Goal: Task Accomplishment & Management: Complete application form

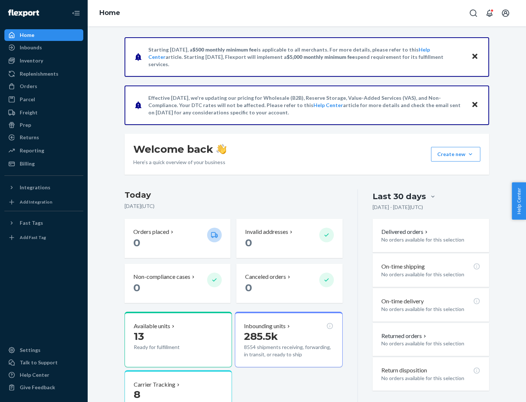
click at [470, 154] on button "Create new Create new inbound Create new order Create new product" at bounding box center [455, 154] width 49 height 15
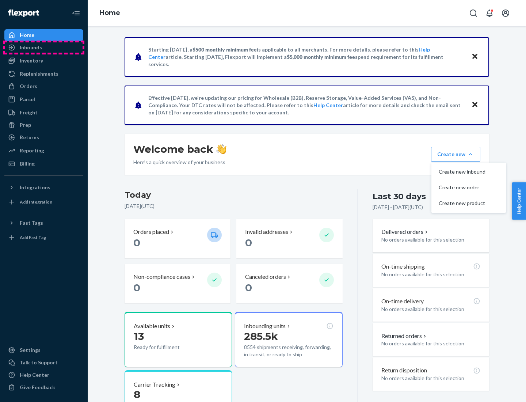
click at [44, 47] on div "Inbounds" at bounding box center [43, 47] width 77 height 10
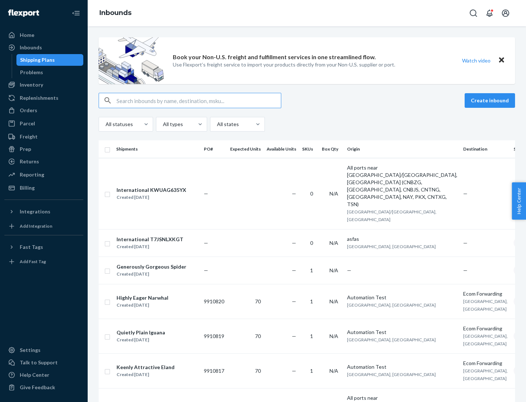
click at [491, 100] on button "Create inbound" at bounding box center [490, 100] width 50 height 15
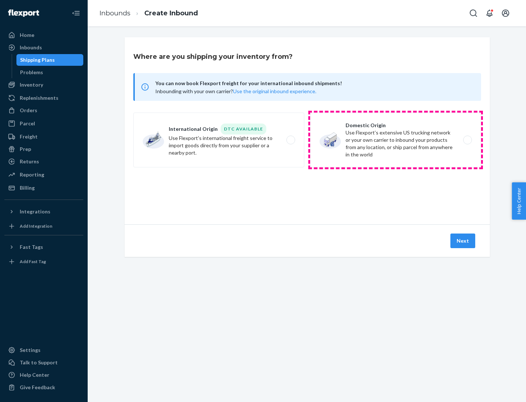
click at [395, 140] on label "Domestic Origin Use Flexport’s extensive US trucking network or your own carrie…" at bounding box center [395, 139] width 171 height 55
click at [467, 140] on input "Domestic Origin Use Flexport’s extensive US trucking network or your own carrie…" at bounding box center [469, 140] width 5 height 5
radio input "true"
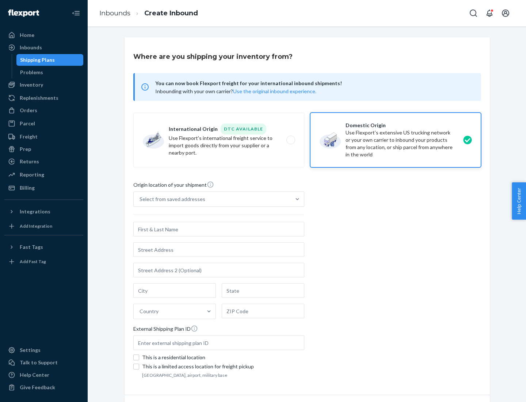
click at [171, 199] on div "Select from saved addresses" at bounding box center [172, 198] width 66 height 7
click at [140, 199] on input "Select from saved addresses" at bounding box center [139, 198] width 1 height 7
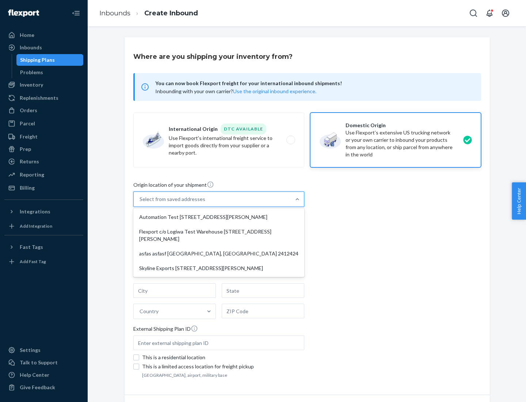
scroll to position [3, 0]
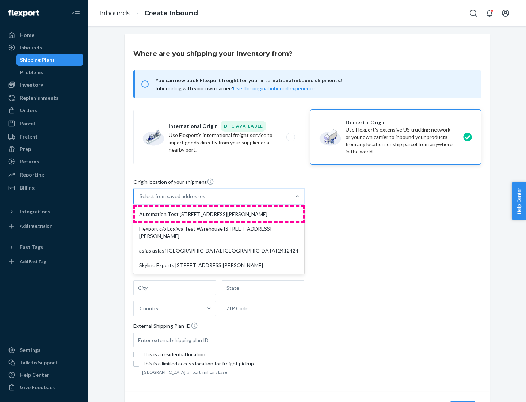
click at [219, 214] on div "Automation Test [STREET_ADDRESS][PERSON_NAME]" at bounding box center [219, 214] width 168 height 15
click at [140, 200] on input "option Automation Test [STREET_ADDRESS][PERSON_NAME] focused, 1 of 4. 4 results…" at bounding box center [139, 195] width 1 height 7
type input "Automation Test"
type input "9th Floor"
type input "[GEOGRAPHIC_DATA]"
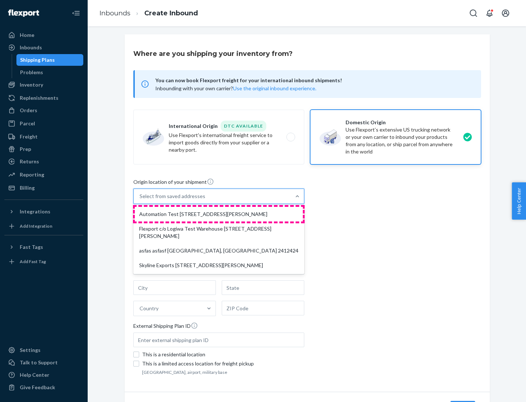
type input "CA"
type input "94104"
type input "[STREET_ADDRESS][PERSON_NAME]"
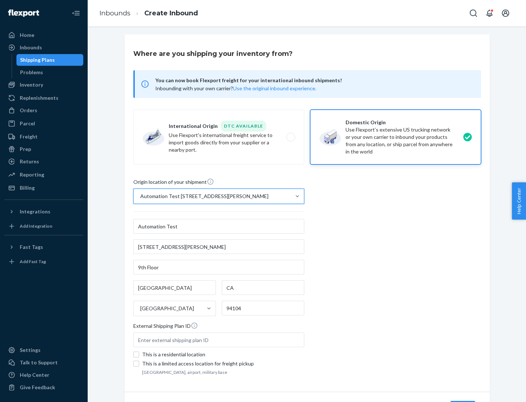
scroll to position [43, 0]
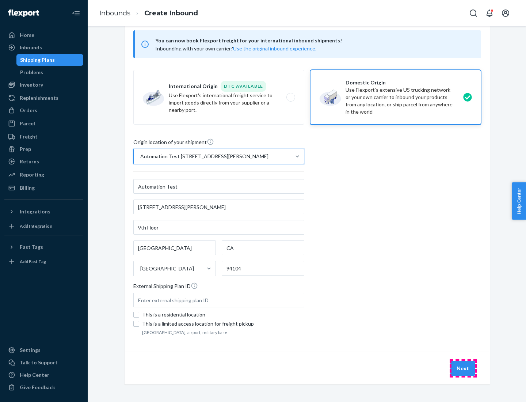
click at [463, 368] on button "Next" at bounding box center [462, 368] width 25 height 15
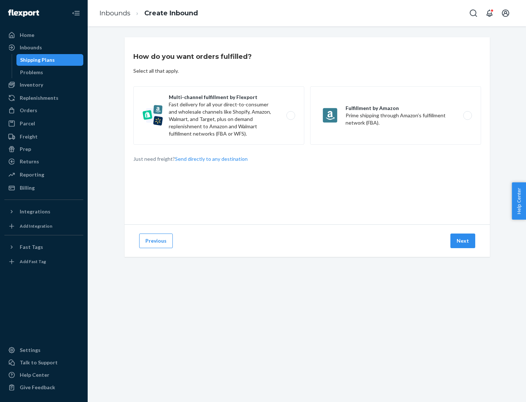
click at [219, 115] on label "Multi-channel fulfillment by Flexport Fast delivery for all your direct-to-cons…" at bounding box center [218, 115] width 171 height 58
click at [290, 115] on input "Multi-channel fulfillment by Flexport Fast delivery for all your direct-to-cons…" at bounding box center [292, 115] width 5 height 5
radio input "true"
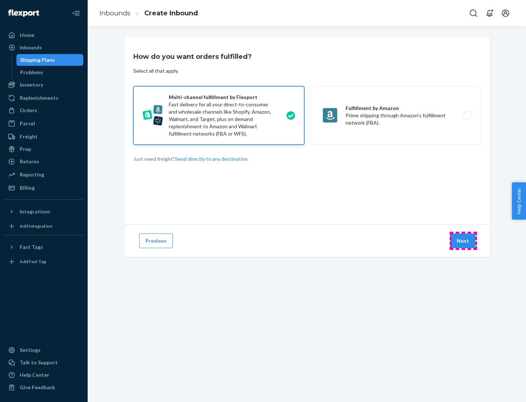
click at [463, 241] on button "Next" at bounding box center [462, 240] width 25 height 15
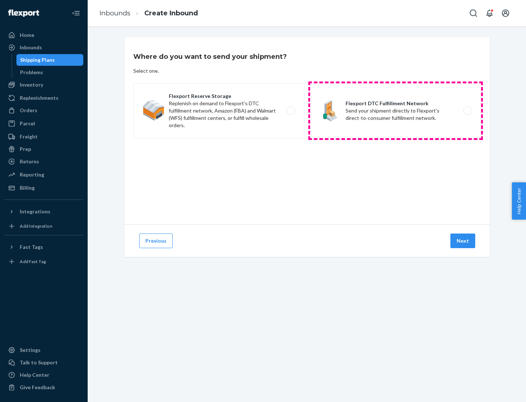
click at [395, 111] on label "Flexport DTC Fulfillment Network Send your shipment directly to Flexport's dire…" at bounding box center [395, 110] width 171 height 55
click at [467, 111] on input "Flexport DTC Fulfillment Network Send your shipment directly to Flexport's dire…" at bounding box center [469, 110] width 5 height 5
radio input "true"
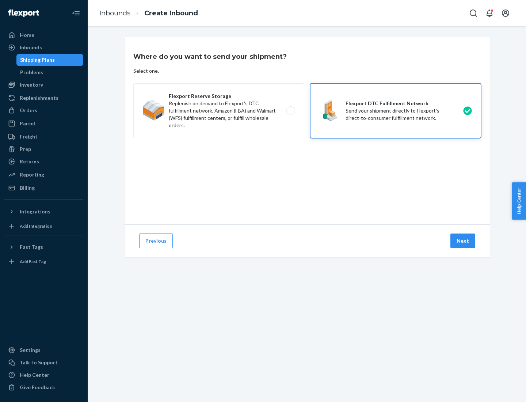
click at [463, 241] on button "Next" at bounding box center [462, 240] width 25 height 15
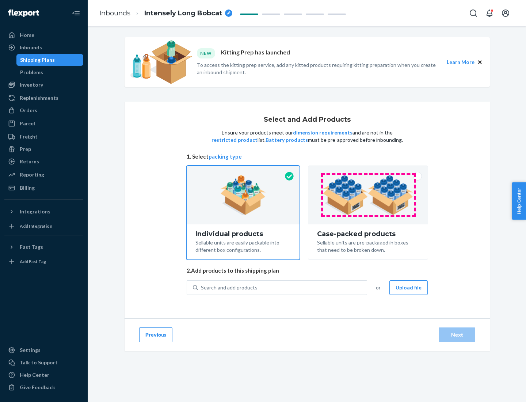
click at [368, 195] on img at bounding box center [367, 195] width 91 height 40
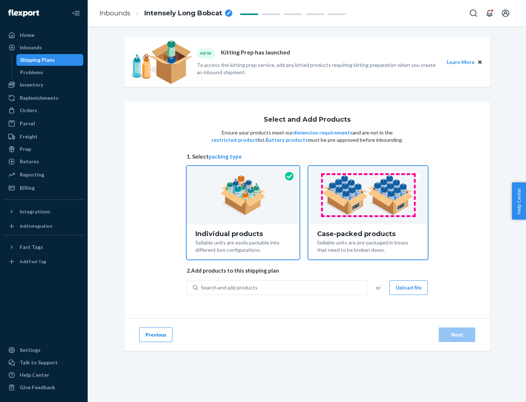
click at [368, 171] on input "Case-packed products Sellable units are pre-packaged in boxes that need to be b…" at bounding box center [368, 168] width 5 height 5
radio input "true"
radio input "false"
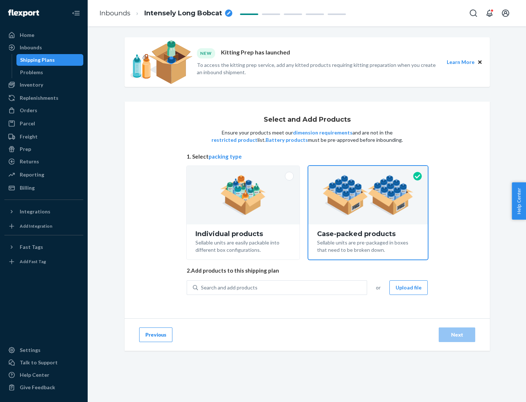
click at [283, 287] on div "Search and add products" at bounding box center [282, 287] width 169 height 13
click at [202, 287] on input "Search and add products" at bounding box center [201, 287] width 1 height 7
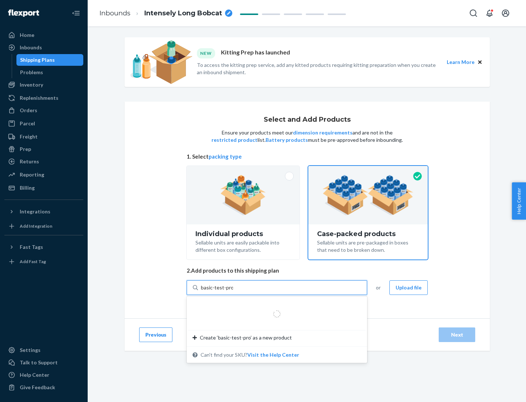
type input "basic-test-product-1"
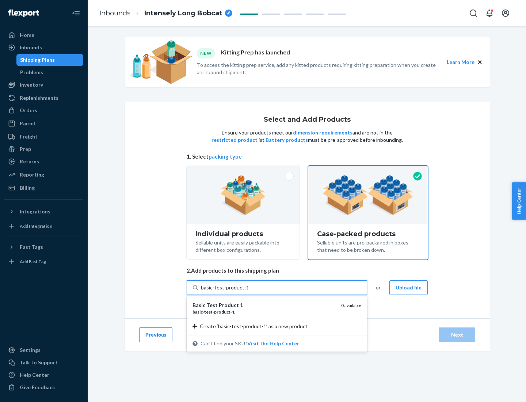
click at [264, 311] on div "basic - test - product - 1" at bounding box center [263, 312] width 143 height 6
click at [248, 291] on input "basic-test-product-1" at bounding box center [224, 287] width 47 height 7
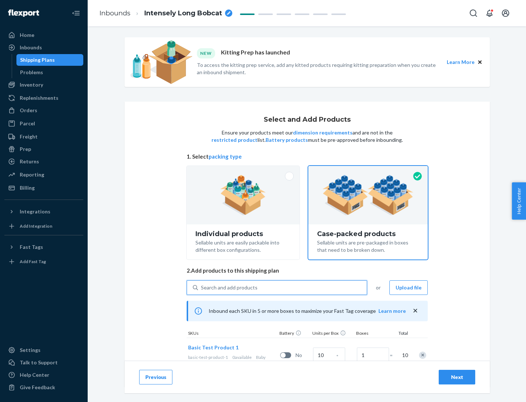
scroll to position [26, 0]
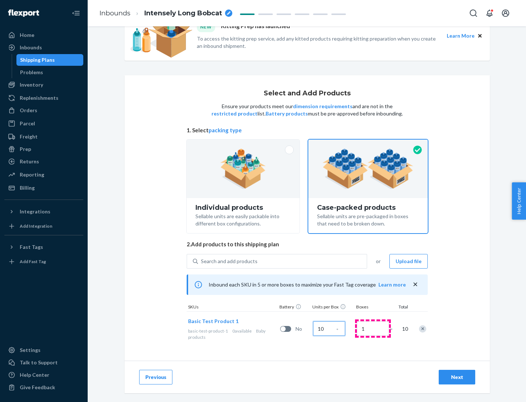
type input "10"
type input "7"
click at [457, 377] on div "Next" at bounding box center [457, 376] width 24 height 7
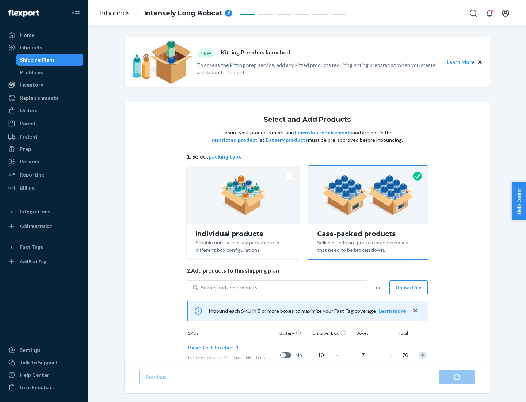
radio input "true"
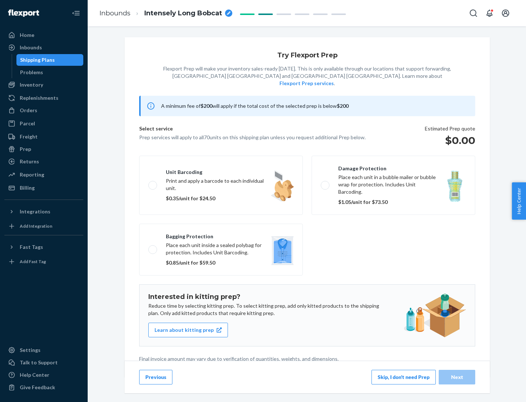
scroll to position [2, 0]
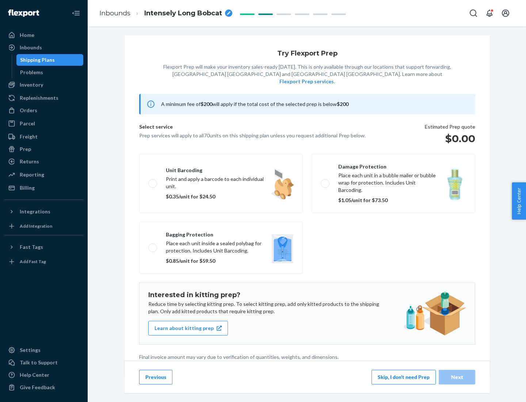
click at [221, 233] on label "Bagging protection Place each unit inside a sealed polybag for protection. Incl…" at bounding box center [221, 248] width 164 height 52
click at [153, 245] on input "Bagging protection Place each unit inside a sealed polybag for protection. Incl…" at bounding box center [150, 247] width 5 height 5
checkbox input "true"
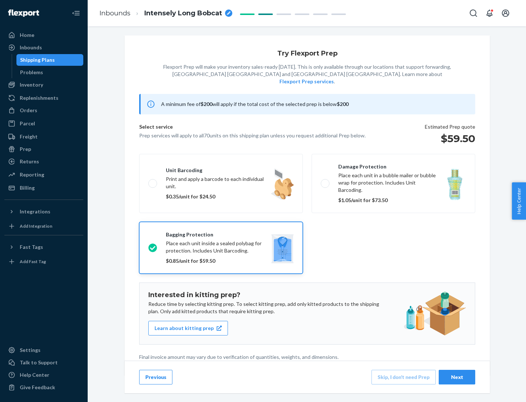
click at [457, 376] on div "Next" at bounding box center [457, 376] width 24 height 7
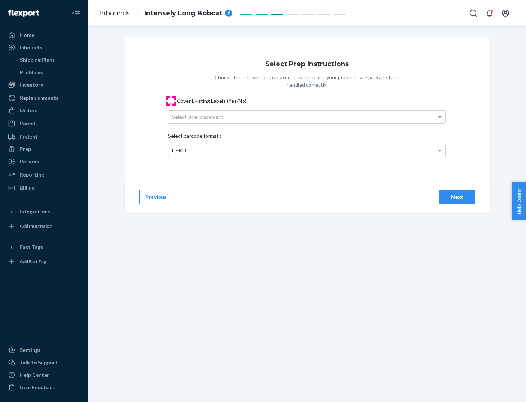
click at [171, 100] on input "Cover Existing Labels (Yes/No)" at bounding box center [171, 101] width 6 height 6
checkbox input "true"
click at [307, 116] on div "Select label placement" at bounding box center [306, 117] width 277 height 12
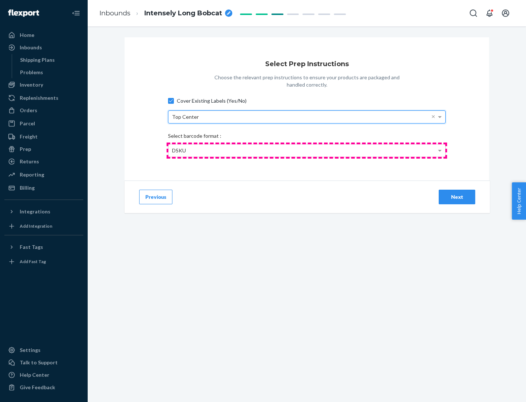
click at [307, 150] on div "DSKU" at bounding box center [306, 150] width 277 height 12
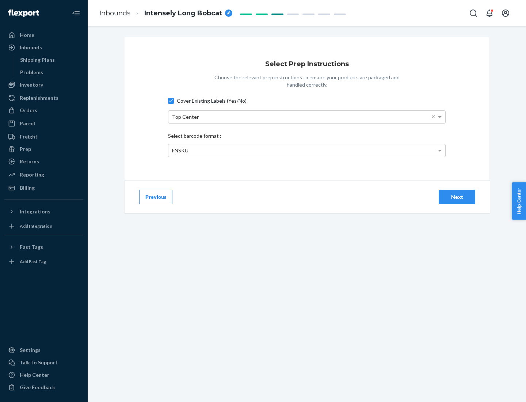
click at [457, 196] on div "Next" at bounding box center [457, 196] width 24 height 7
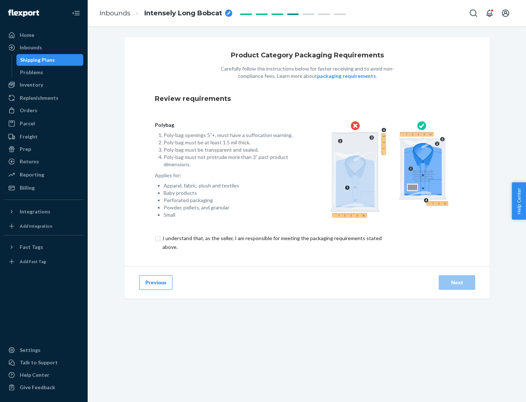
click at [271, 242] on input "checkbox" at bounding box center [276, 243] width 243 height 18
checkbox input "true"
click at [457, 282] on div "Next" at bounding box center [457, 282] width 24 height 7
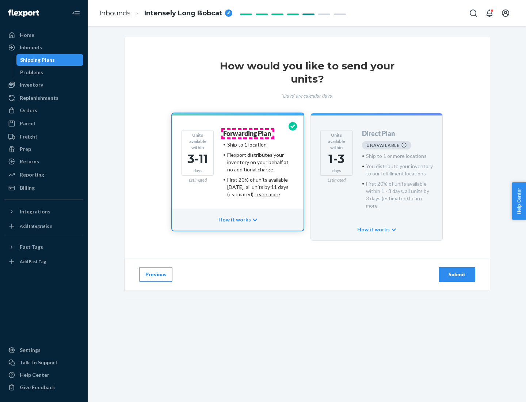
click at [248, 133] on h4 "Forwarding Plan" at bounding box center [247, 133] width 48 height 7
click at [457, 271] on div "Submit" at bounding box center [457, 274] width 24 height 7
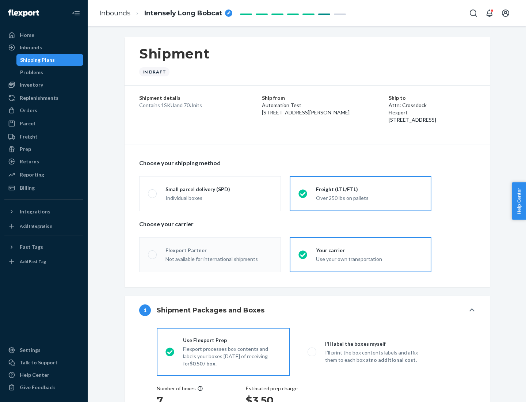
radio input "true"
radio input "false"
radio input "true"
radio input "false"
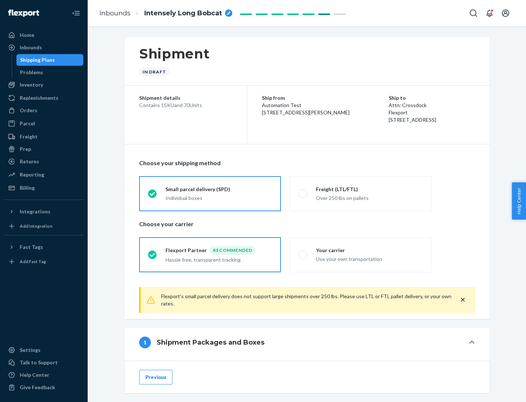
click at [360, 193] on div "Over 250 lbs on pallets" at bounding box center [369, 197] width 107 height 9
click at [303, 193] on input "Freight (LTL/FTL) Over 250 lbs on pallets" at bounding box center [300, 193] width 5 height 5
radio input "true"
radio input "false"
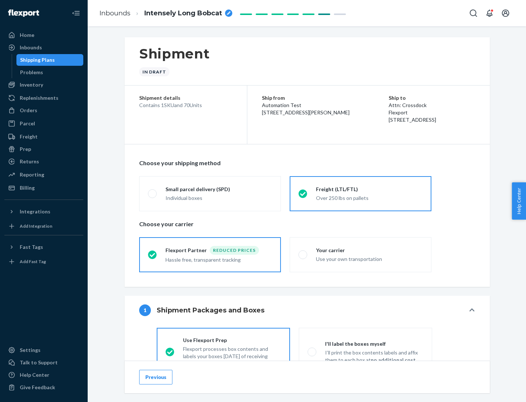
scroll to position [41, 0]
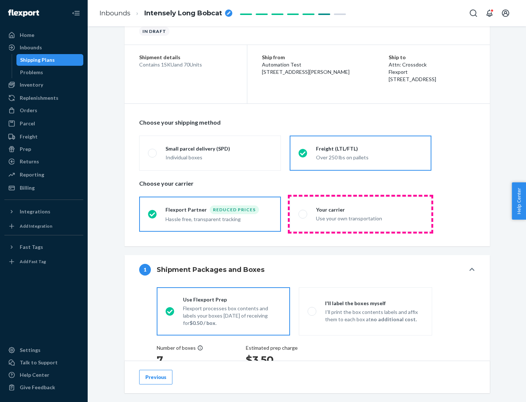
click at [360, 214] on div "Use your own transportation" at bounding box center [369, 217] width 107 height 9
click at [303, 214] on input "Your carrier Use your own transportation" at bounding box center [300, 213] width 5 height 5
radio input "true"
radio input "false"
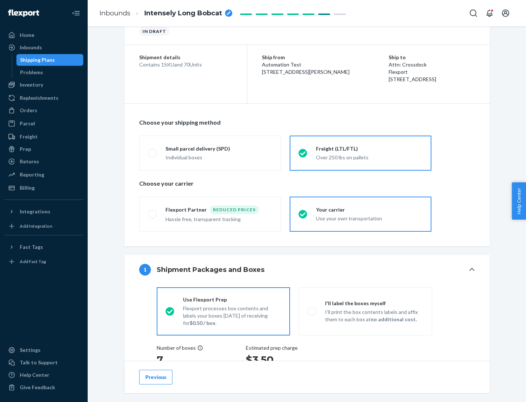
scroll to position [138, 0]
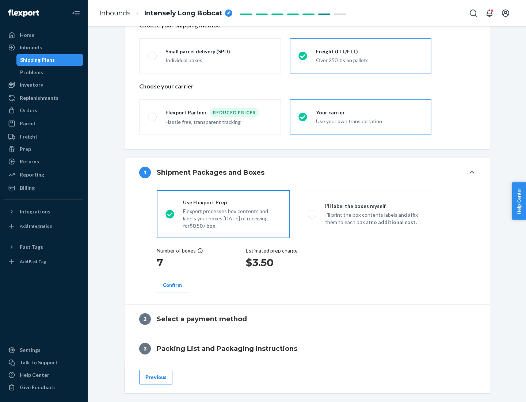
click at [365, 214] on p "I’ll print the box contents labels and affix them to each box at no additional …" at bounding box center [374, 218] width 98 height 15
click at [312, 214] on input "I'll label the boxes myself I’ll print the box contents labels and affix them t…" at bounding box center [309, 213] width 5 height 5
radio input "true"
radio input "false"
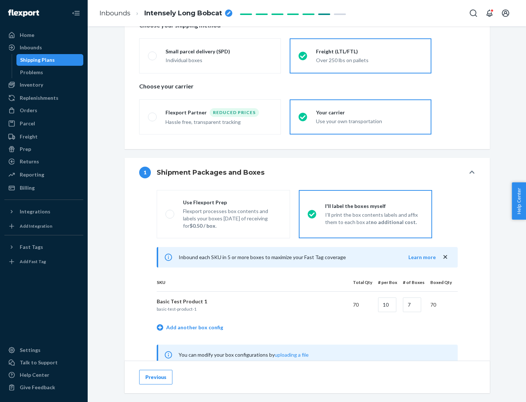
scroll to position [228, 0]
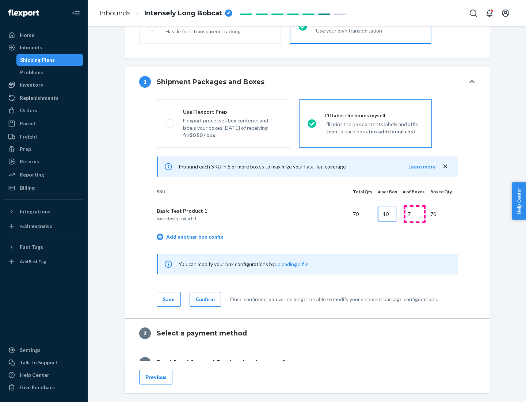
type input "10"
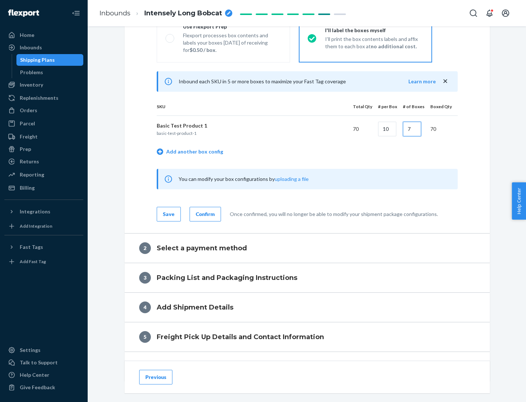
type input "7"
click at [204, 214] on div "Confirm" at bounding box center [205, 213] width 19 height 7
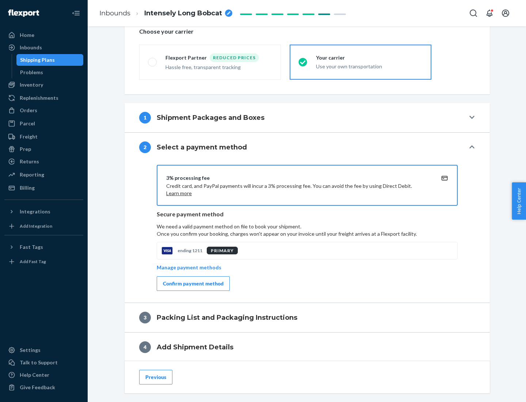
scroll to position [262, 0]
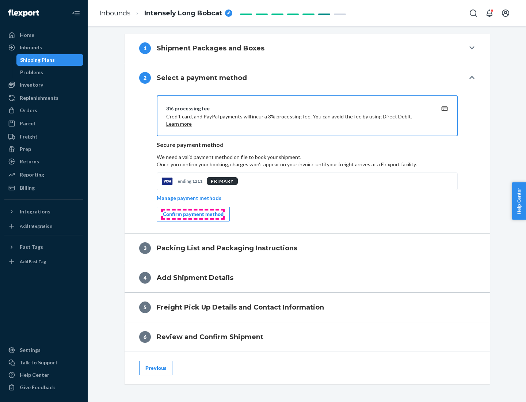
click at [192, 214] on div "Confirm payment method" at bounding box center [193, 213] width 61 height 7
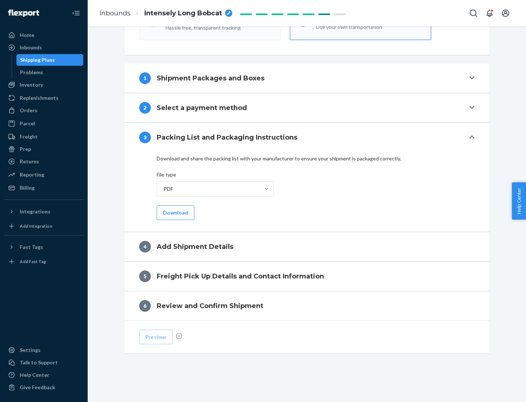
scroll to position [230, 0]
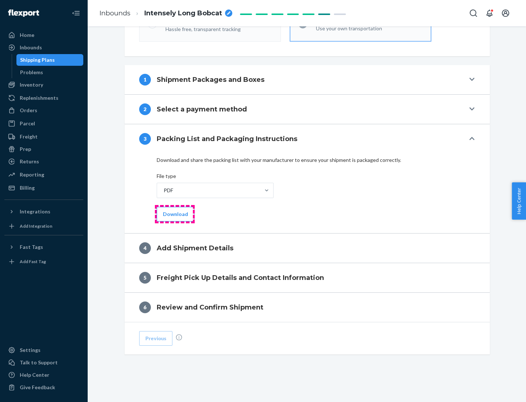
click at [175, 214] on button "Download" at bounding box center [176, 214] width 38 height 15
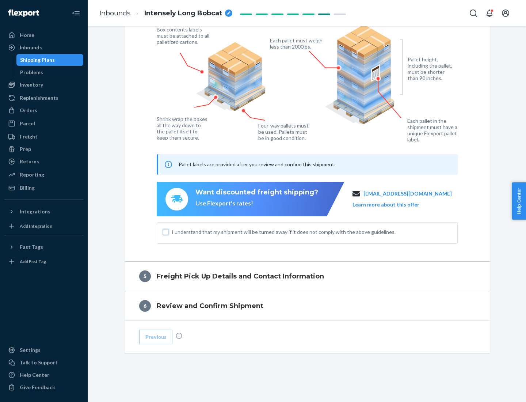
click at [166, 232] on input "I understand that my shipment will be turned away if it does not comply with th…" at bounding box center [166, 232] width 6 height 6
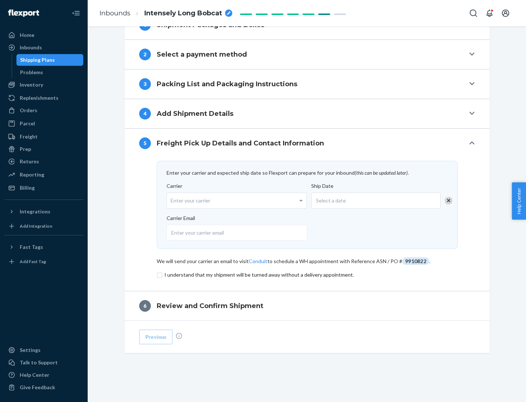
scroll to position [285, 0]
click at [307, 274] on input "checkbox" at bounding box center [307, 274] width 301 height 9
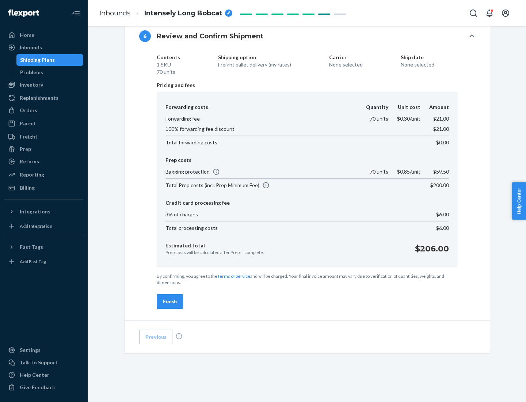
click at [170, 301] on div "Finish" at bounding box center [170, 301] width 14 height 7
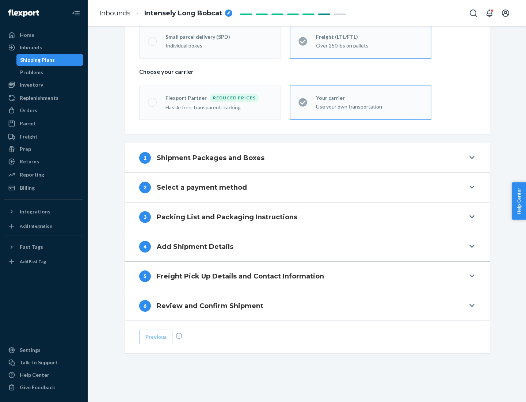
scroll to position [152, 0]
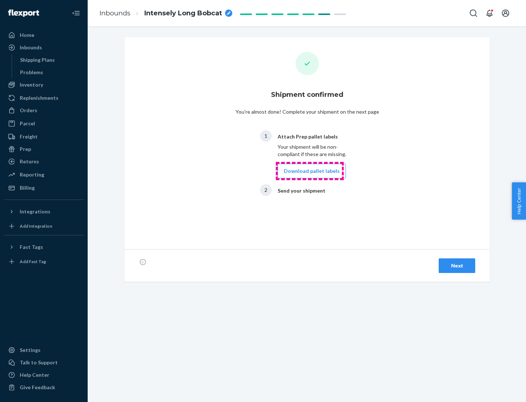
click at [310, 171] on button "Download pallet labels" at bounding box center [312, 171] width 68 height 15
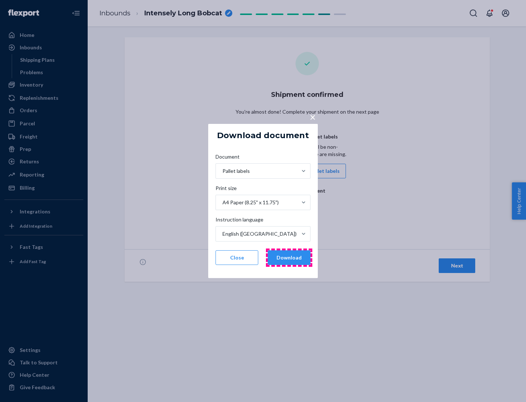
click at [289, 257] on button "Download" at bounding box center [289, 257] width 43 height 15
click at [312, 116] on span "×" at bounding box center [313, 117] width 6 height 12
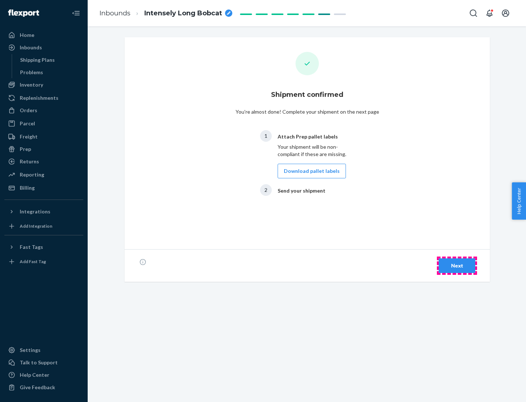
click at [457, 265] on div "Next" at bounding box center [457, 265] width 24 height 7
